Goal: Task Accomplishment & Management: Manage account settings

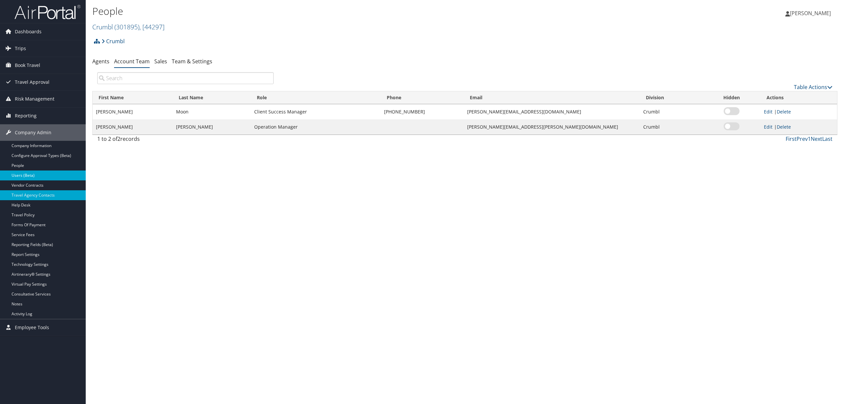
click at [28, 175] on link "Users (Beta)" at bounding box center [43, 175] width 86 height 10
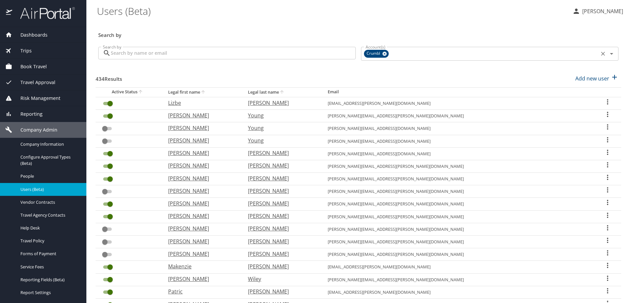
click at [382, 53] on icon at bounding box center [384, 53] width 5 height 7
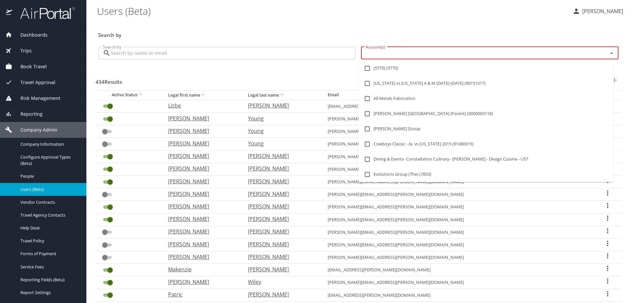
click at [380, 53] on input "Account(s)" at bounding box center [480, 53] width 234 height 9
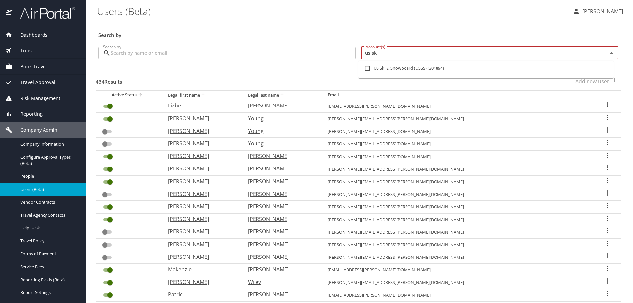
type input "us ski"
click at [367, 69] on input "checkbox" at bounding box center [367, 68] width 13 height 13
checkbox input "true"
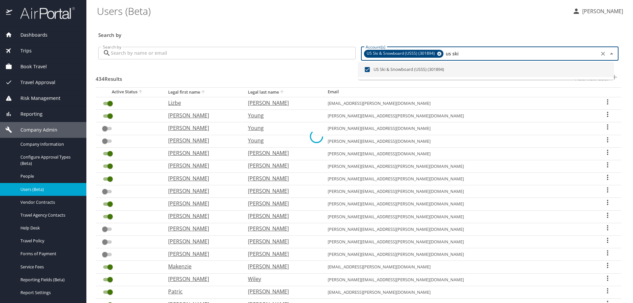
checkbox input "false"
checkbox input "true"
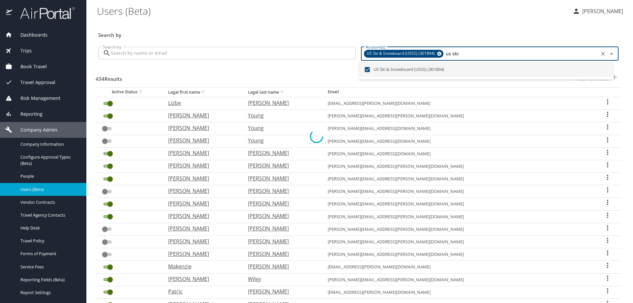
checkbox input "true"
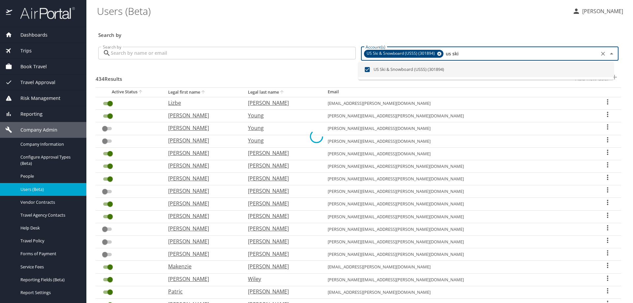
checkbox input "true"
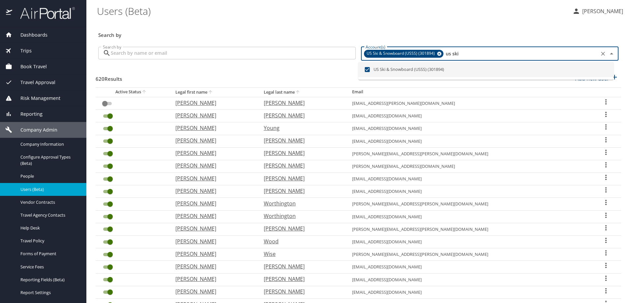
type input "us ski"
click at [181, 53] on input "Search by" at bounding box center [233, 53] width 245 height 13
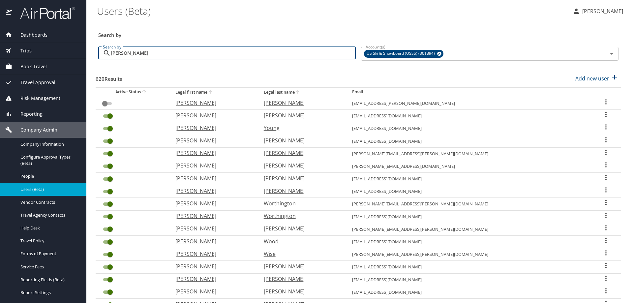
type input "[PERSON_NAME]"
checkbox input "true"
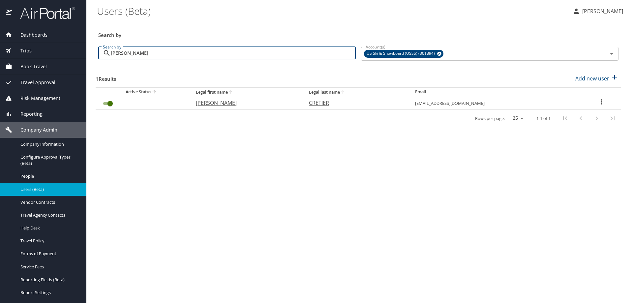
type input "[PERSON_NAME]"
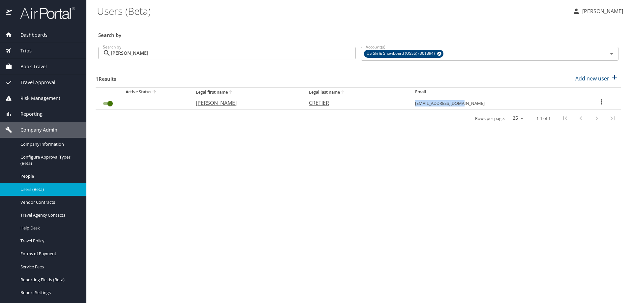
drag, startPoint x: 506, startPoint y: 103, endPoint x: 458, endPoint y: 106, distance: 48.6
click at [458, 106] on td "[EMAIL_ADDRESS][DOMAIN_NAME]" at bounding box center [496, 103] width 173 height 13
copy td "[EMAIL_ADDRESS][DOMAIN_NAME]"
